Goal: Information Seeking & Learning: Check status

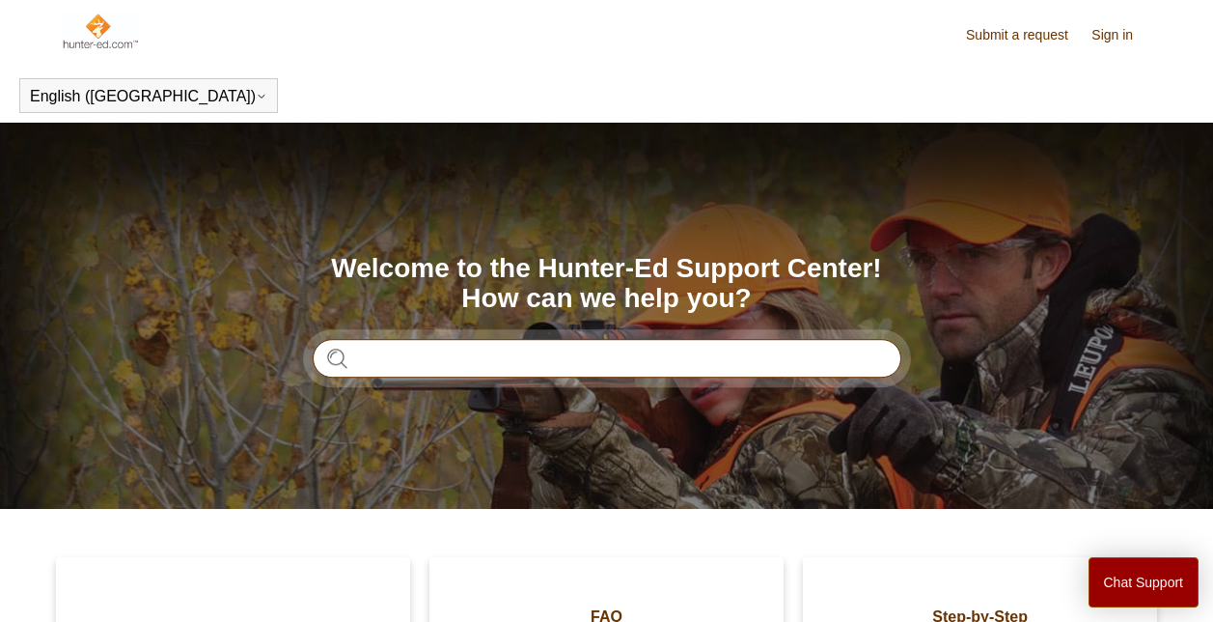
click at [435, 341] on input "Search" at bounding box center [607, 358] width 589 height 39
type input "*"
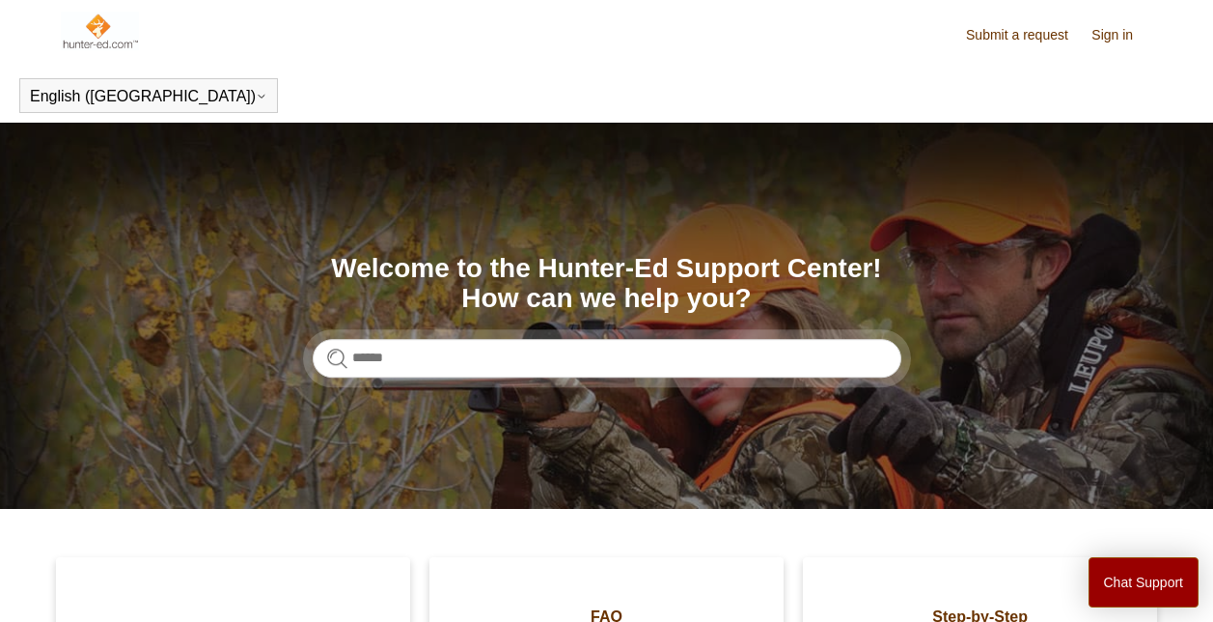
click at [486, 385] on section "Search Welcome to the Hunter-Ed Support Center! How can we help you?" at bounding box center [606, 316] width 1213 height 386
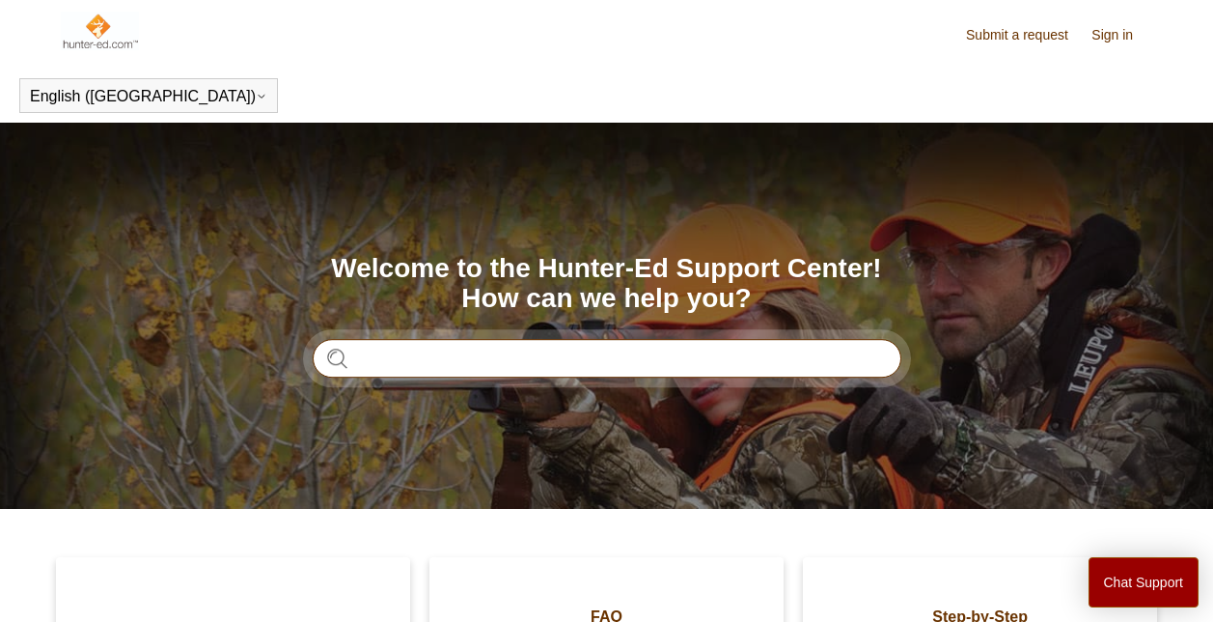
click at [366, 366] on input "Search" at bounding box center [607, 358] width 589 height 39
type input "**********"
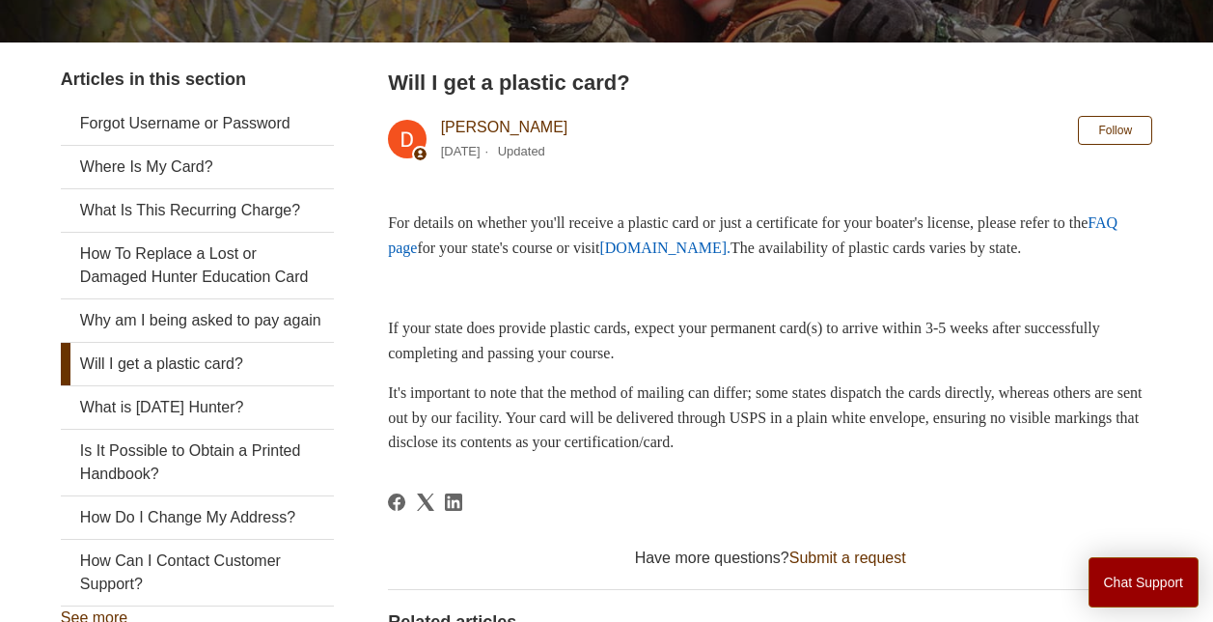
scroll to position [329, 0]
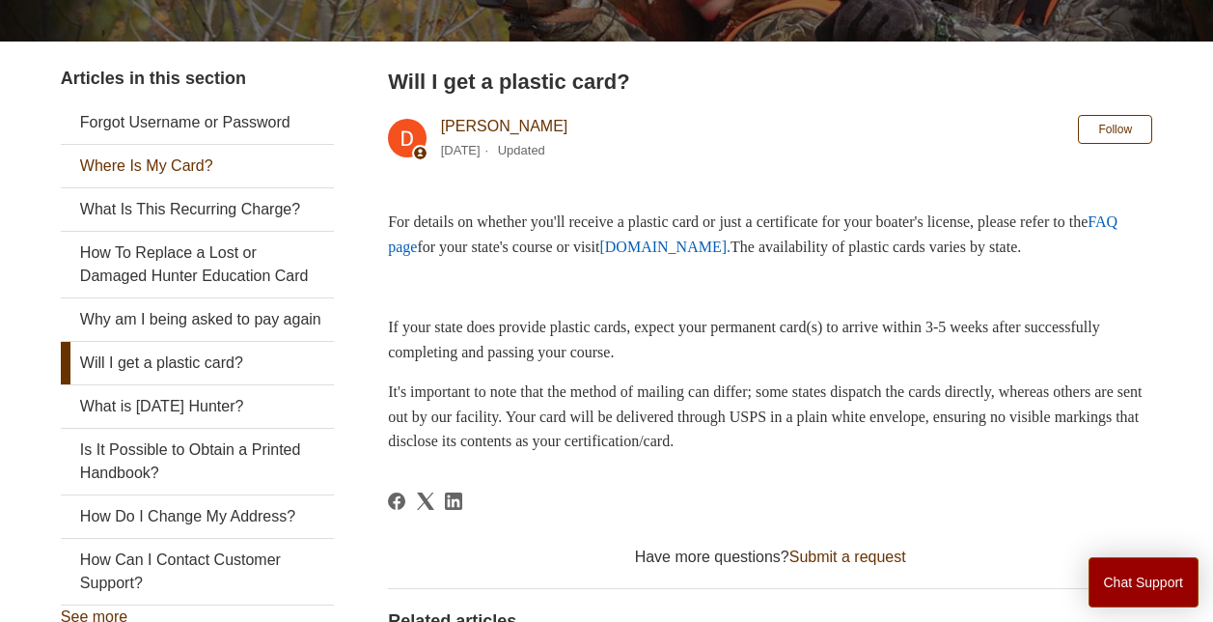
click at [215, 173] on link "Where Is My Card?" at bounding box center [197, 166] width 273 height 42
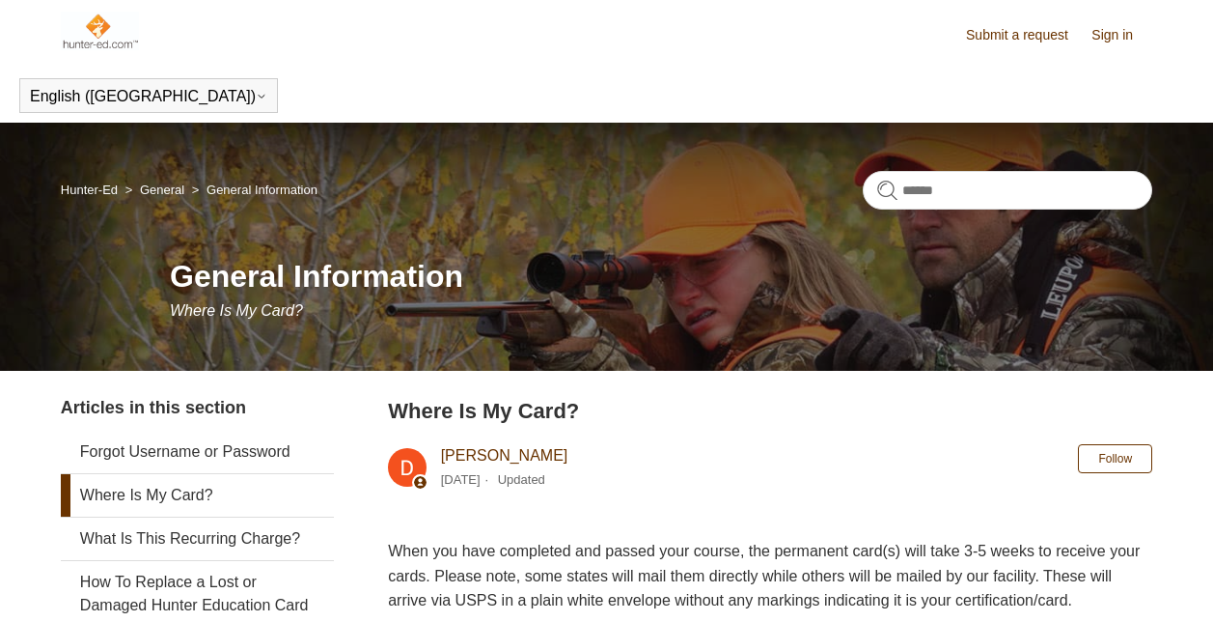
click at [190, 171] on nav "Hunter-Ed General General Information" at bounding box center [607, 197] width 1092 height 53
click at [176, 493] on link "Where Is My Card?" at bounding box center [197, 495] width 273 height 42
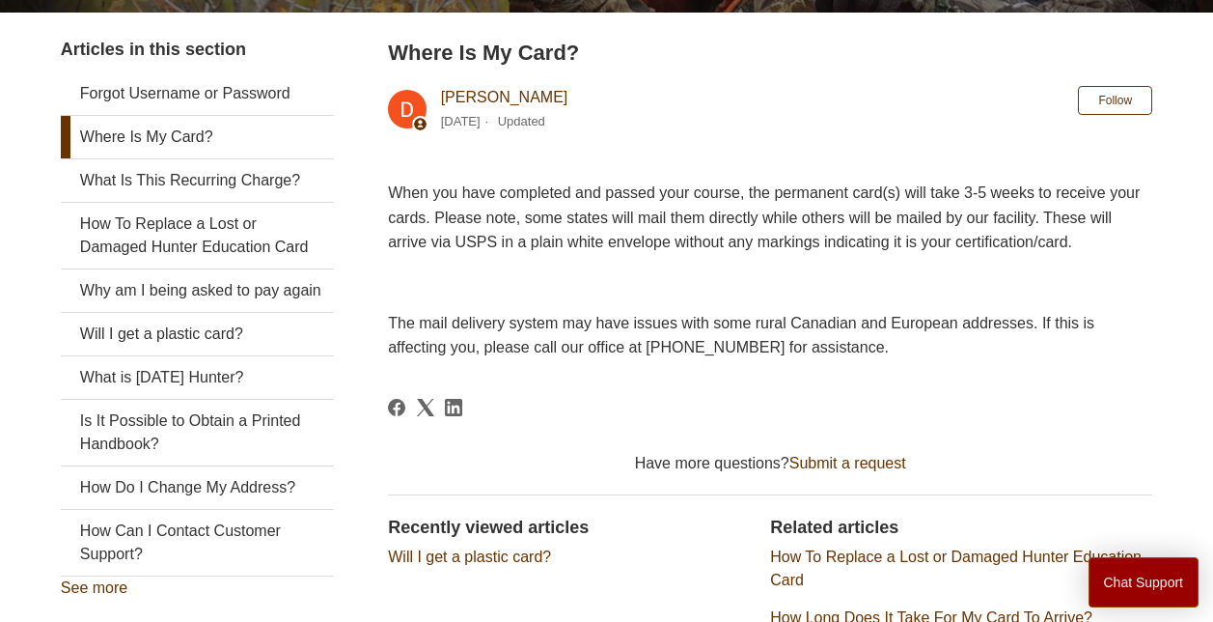
scroll to position [356, 0]
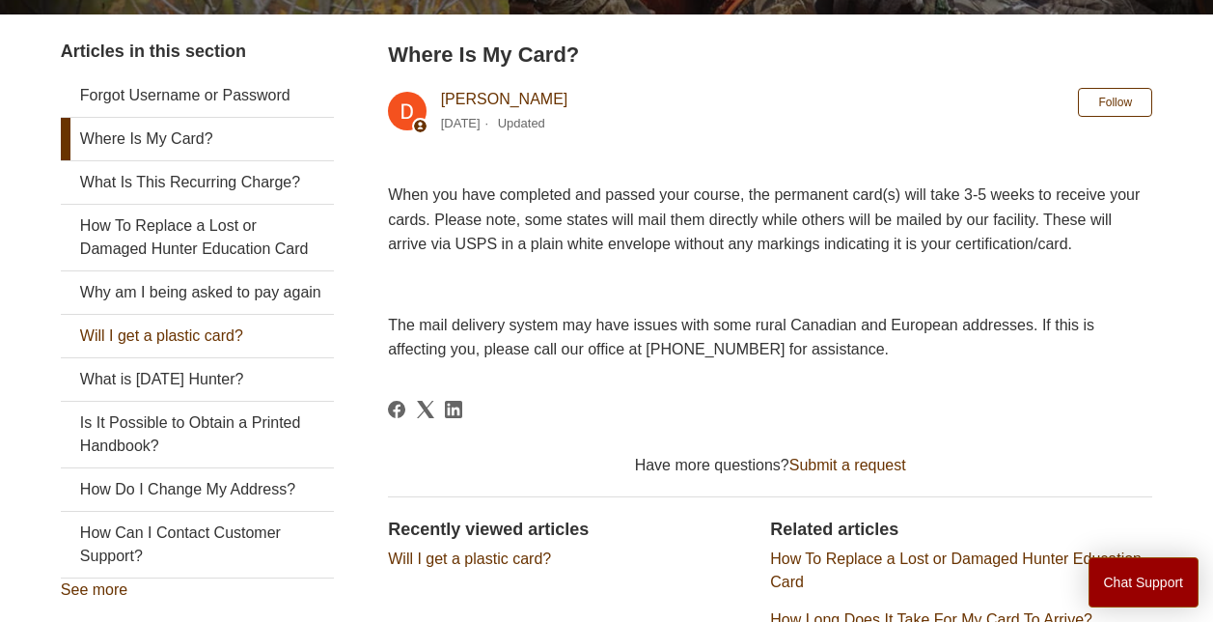
click at [194, 357] on link "Will I get a plastic card?" at bounding box center [197, 336] width 273 height 42
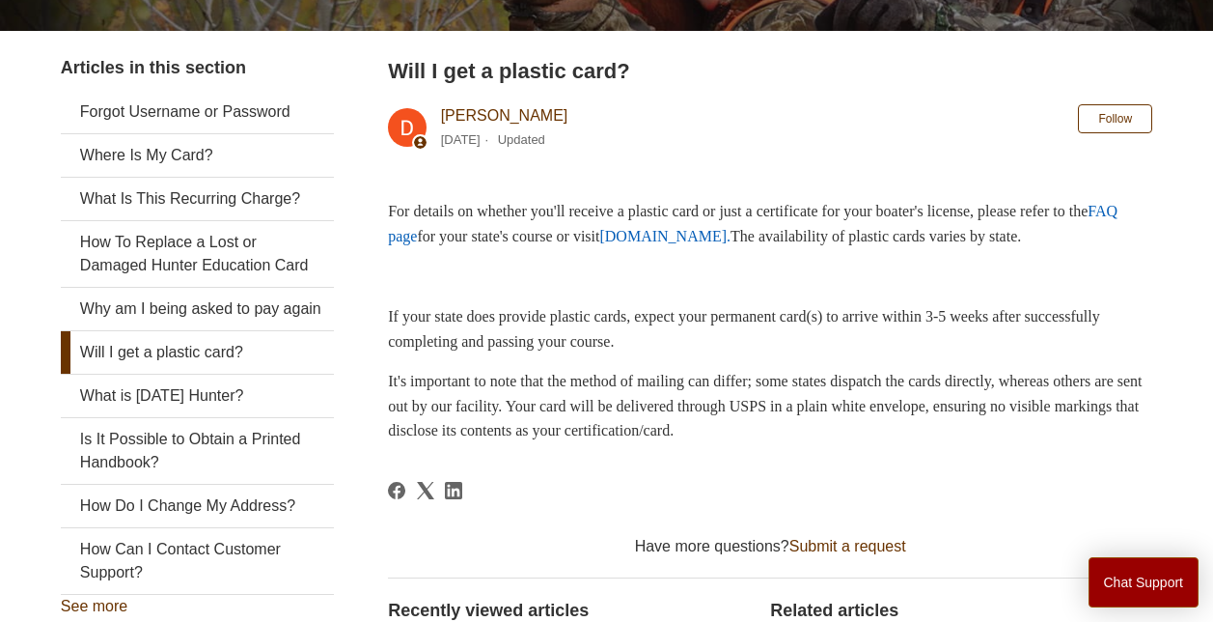
scroll to position [343, 0]
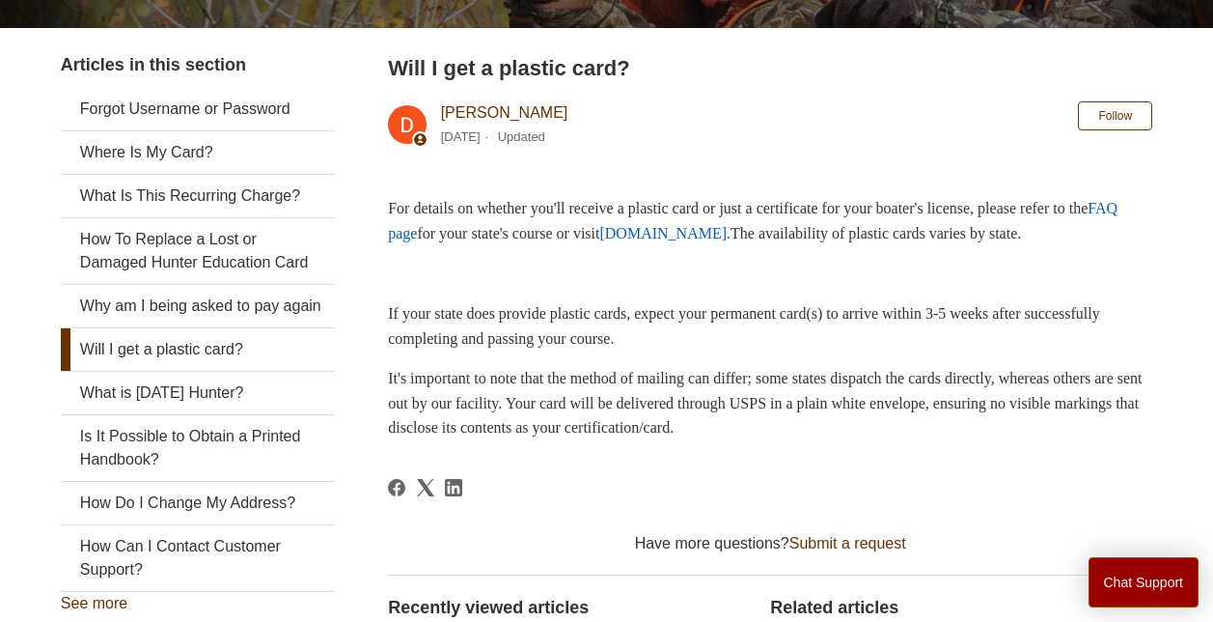
click at [463, 235] on link "FAQ page" at bounding box center [753, 221] width 730 height 42
